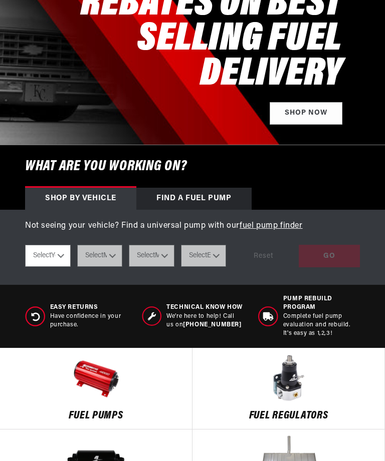
click at [72, 226] on p "Not seeing your vehicle? Find a universal pump with our fuel pump finder" at bounding box center [192, 226] width 335 height 13
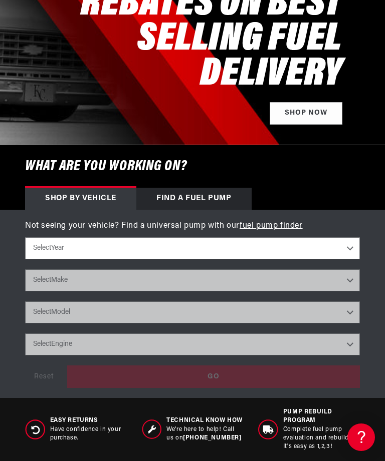
click at [37, 250] on select "Select Year [DATE] 2022 2021 2020 2019 2018 2017 2016 2015 2014 2013 2012 2011 …" at bounding box center [192, 248] width 335 height 22
select select "2008"
click at [68, 248] on select "Select Year [DATE] 2022 2021 2020 2019 2018 2017 2016 2015 2014 2013 2012 2011 …" at bounding box center [192, 248] width 335 height 22
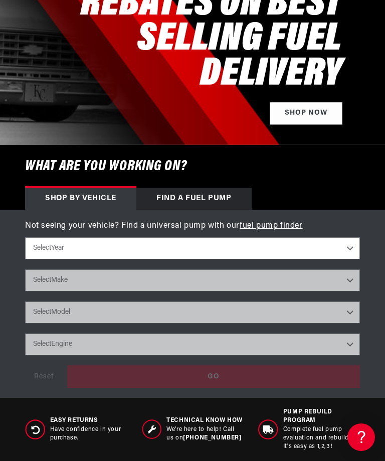
select select "2008"
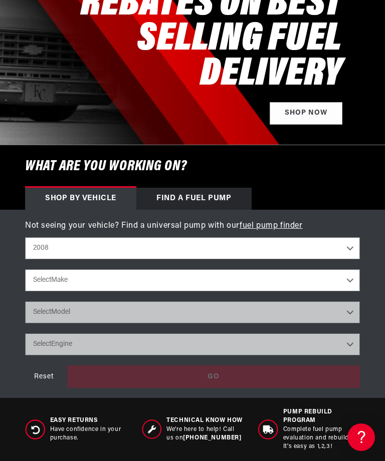
scroll to position [0, 345]
click at [40, 281] on select "Select Make Chevrolet Chrysler Dodge Ford GMC Subaru" at bounding box center [192, 280] width 335 height 22
select select "Dodge"
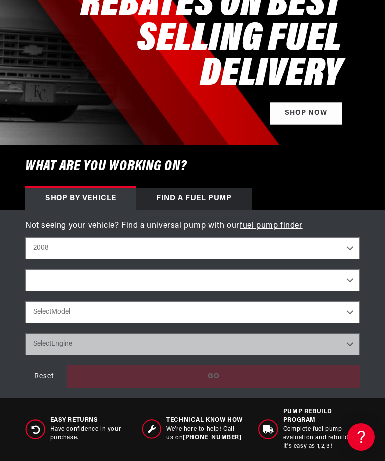
select select "Dodge"
click at [37, 316] on select "Select Model Challenger Charger Magnum" at bounding box center [192, 313] width 335 height 22
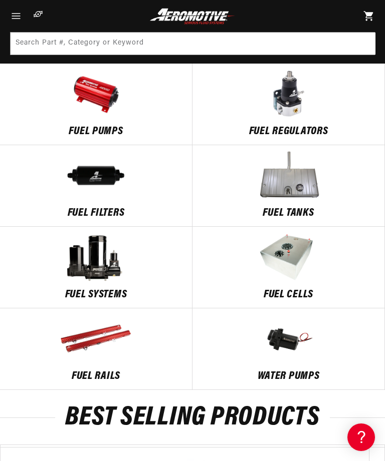
scroll to position [577, 0]
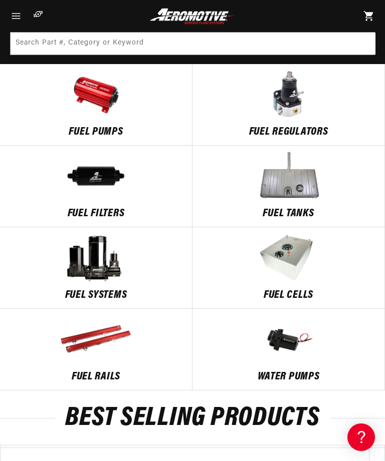
click at [93, 270] on img at bounding box center [96, 257] width 192 height 50
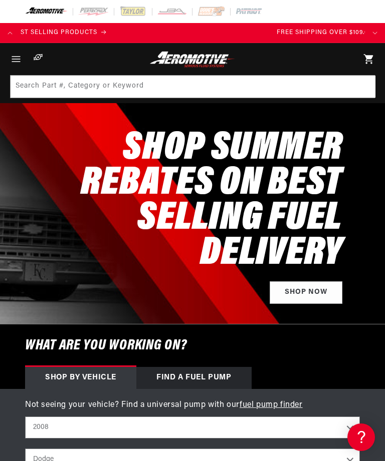
scroll to position [0, 345]
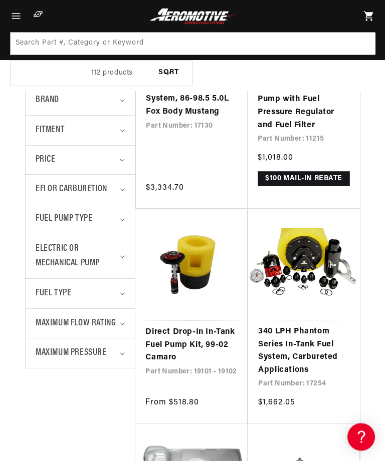
scroll to position [262, 0]
